Goal: Task Accomplishment & Management: Manage account settings

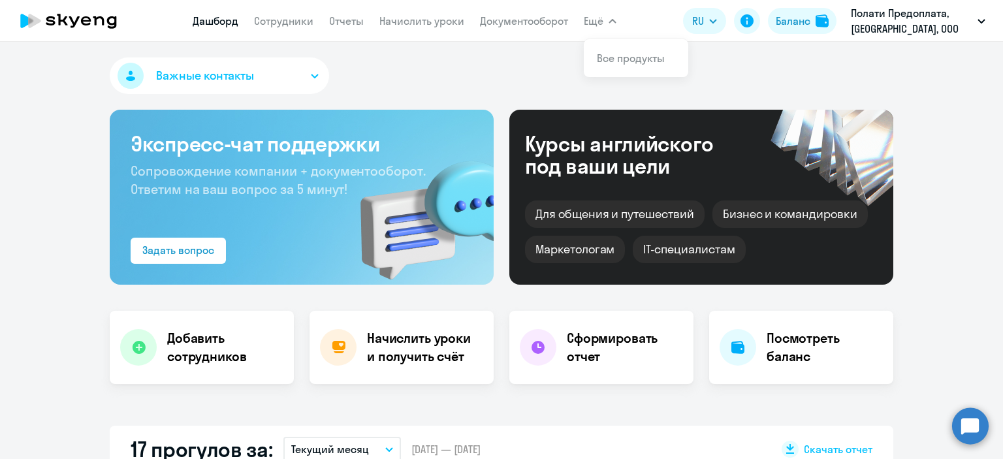
select select "30"
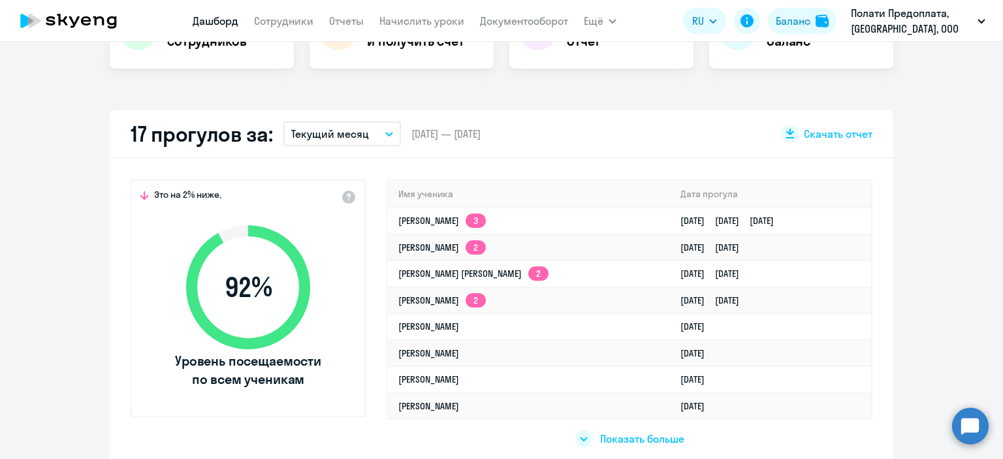
scroll to position [316, 0]
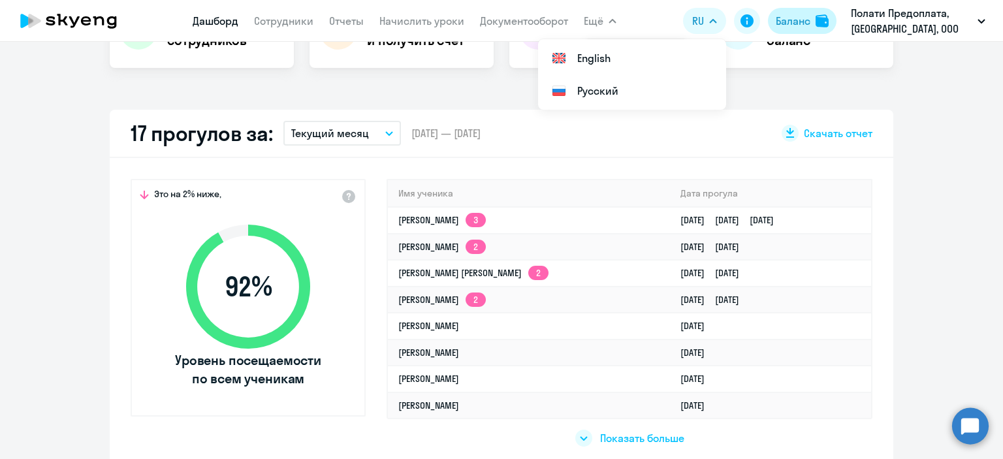
click at [799, 18] on div "Баланс" at bounding box center [793, 21] width 35 height 16
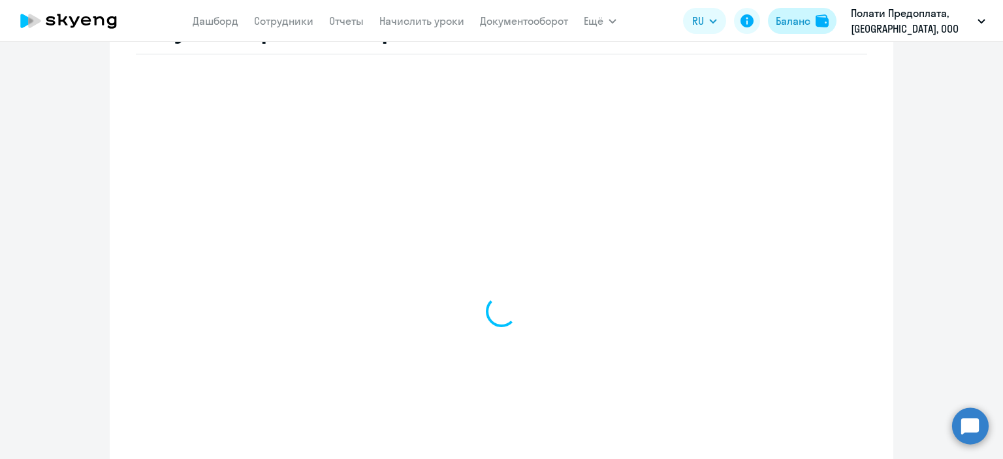
scroll to position [552, 0]
select select "english_adult_not_native_speaker"
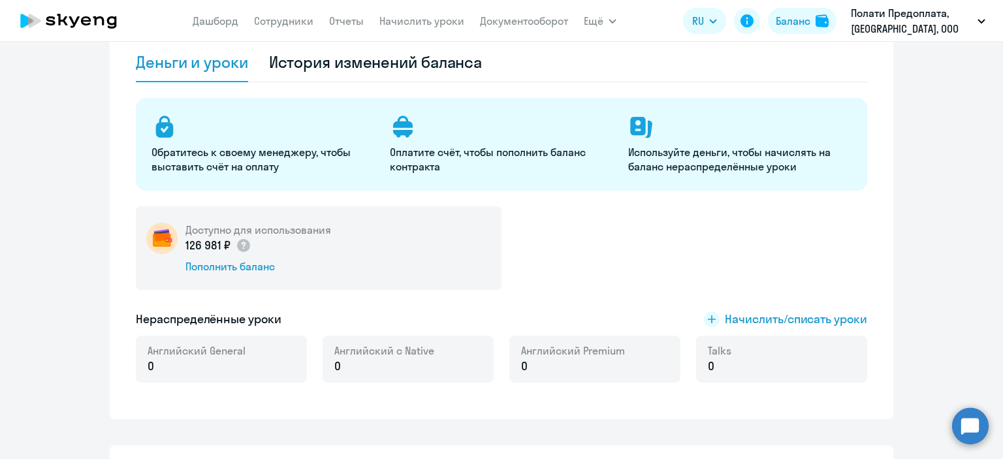
scroll to position [0, 0]
